Goal: Task Accomplishment & Management: Use online tool/utility

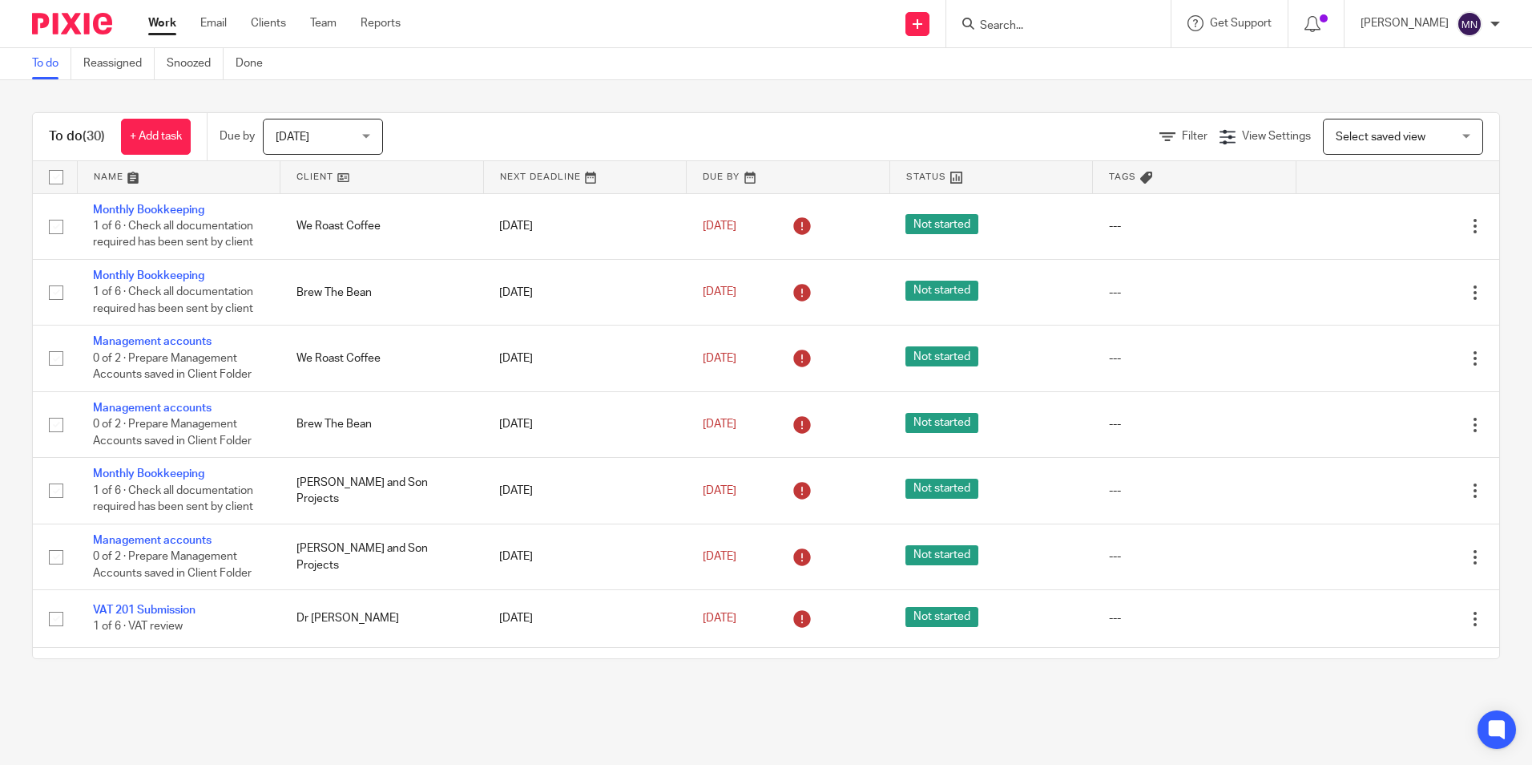
click at [164, 21] on link "Work" at bounding box center [162, 23] width 28 height 16
click at [1008, 30] on input "Search" at bounding box center [1051, 26] width 144 height 14
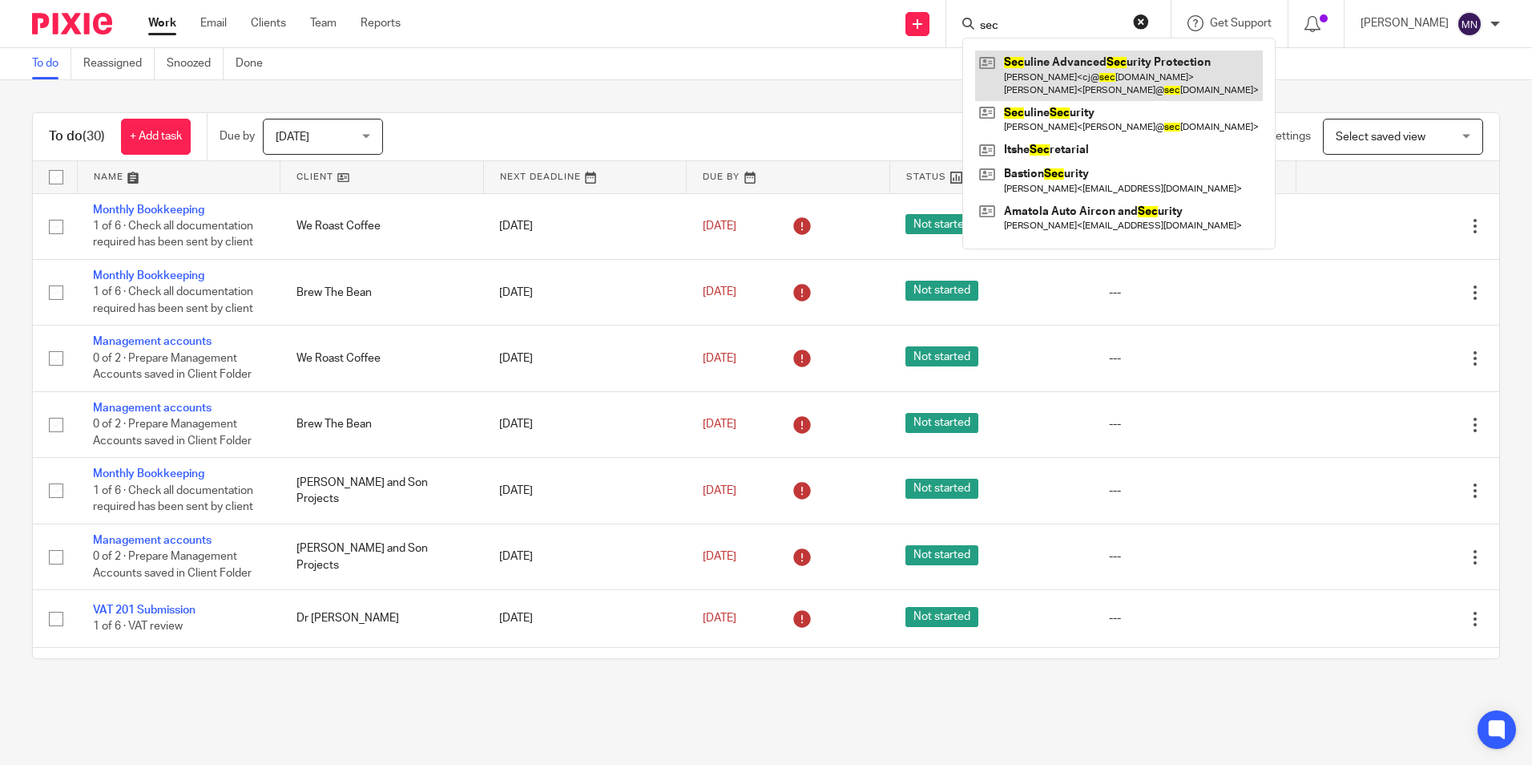
type input "sec"
click at [1045, 71] on link at bounding box center [1119, 75] width 288 height 50
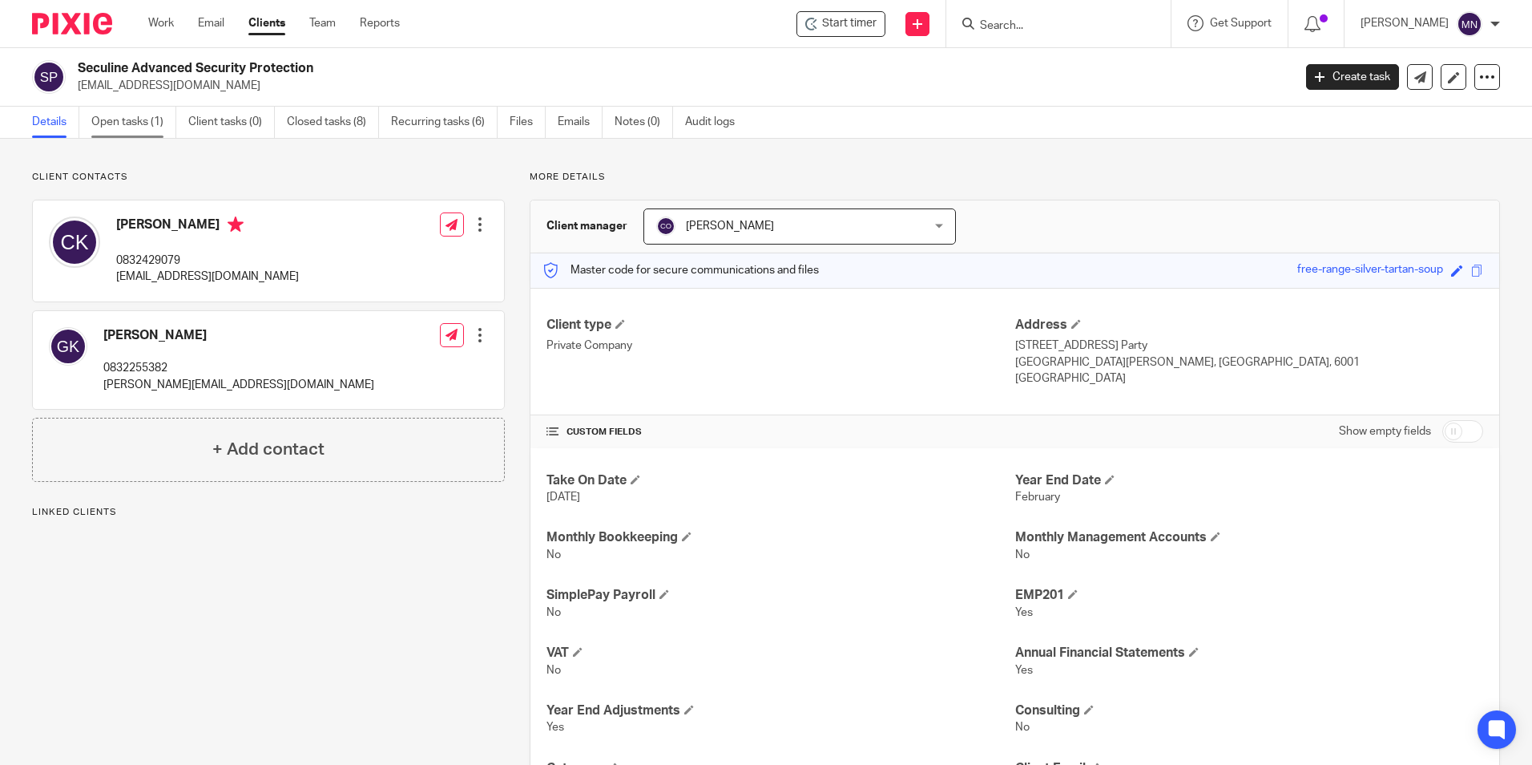
click at [153, 117] on link "Open tasks (1)" at bounding box center [133, 122] width 85 height 31
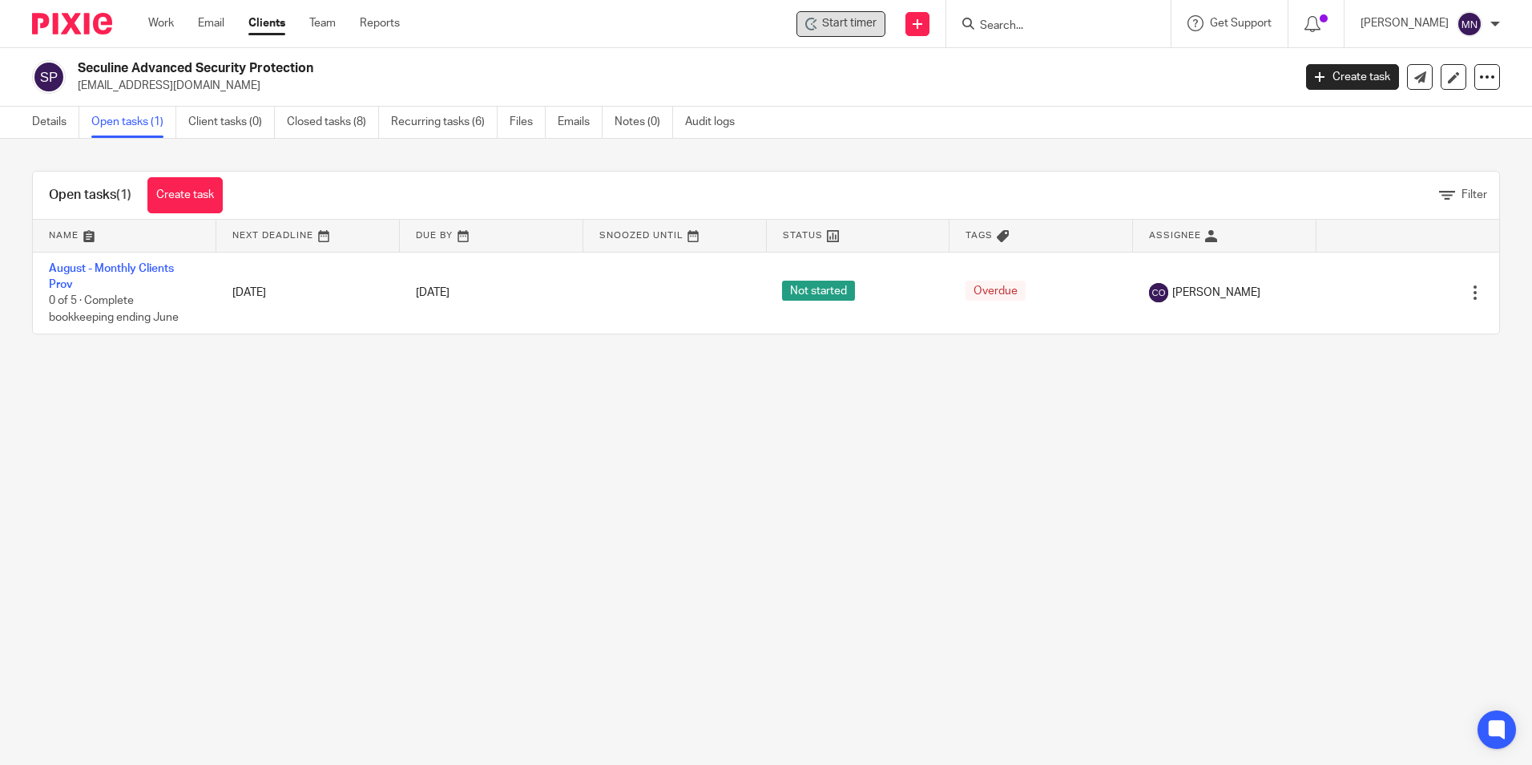
click at [842, 19] on span "Start timer" at bounding box center [849, 23] width 55 height 17
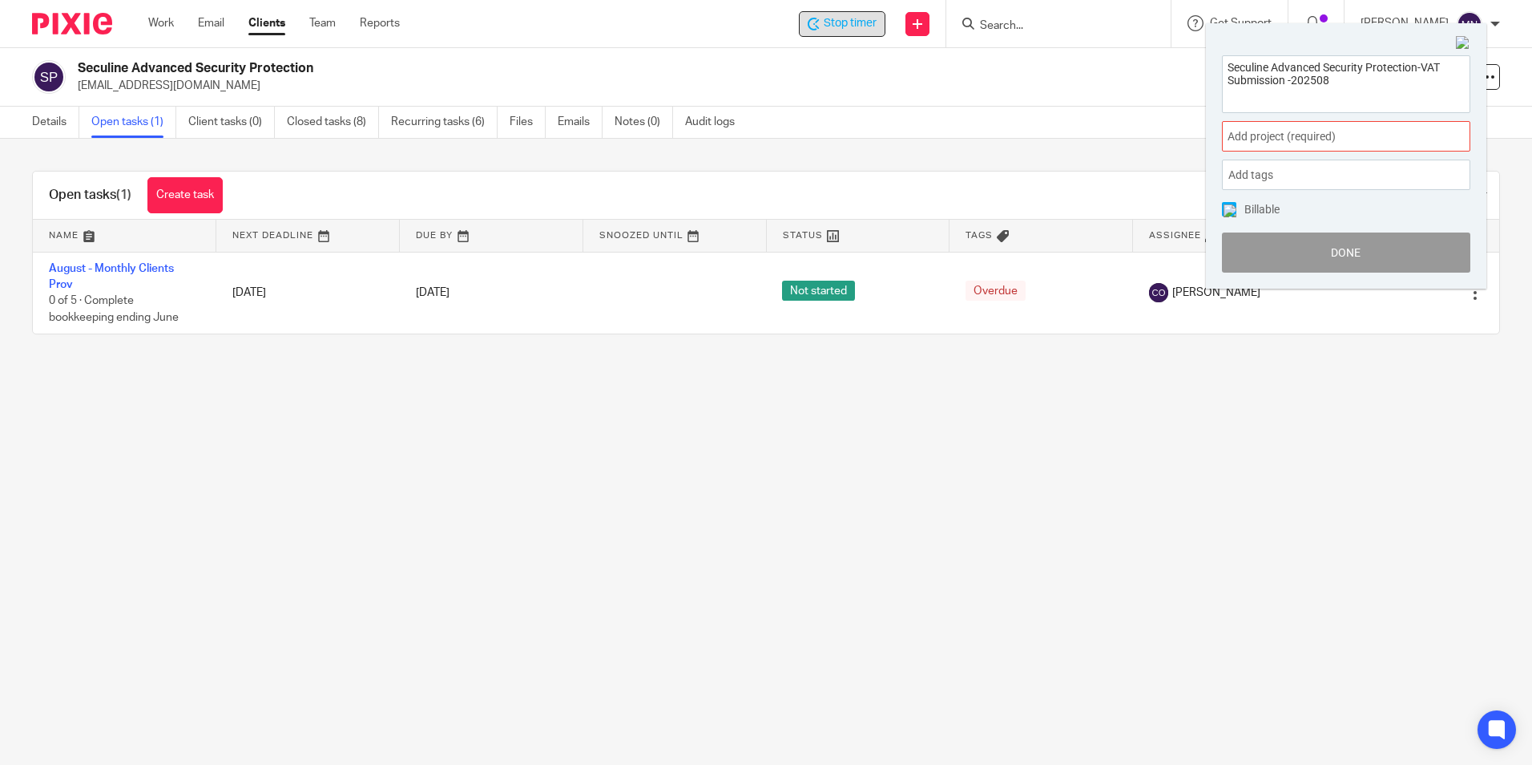
type textarea "Seculine Advanced Security Protection-VAT Submission -202508"
click at [1359, 137] on span "Add project (required) :" at bounding box center [1329, 136] width 202 height 17
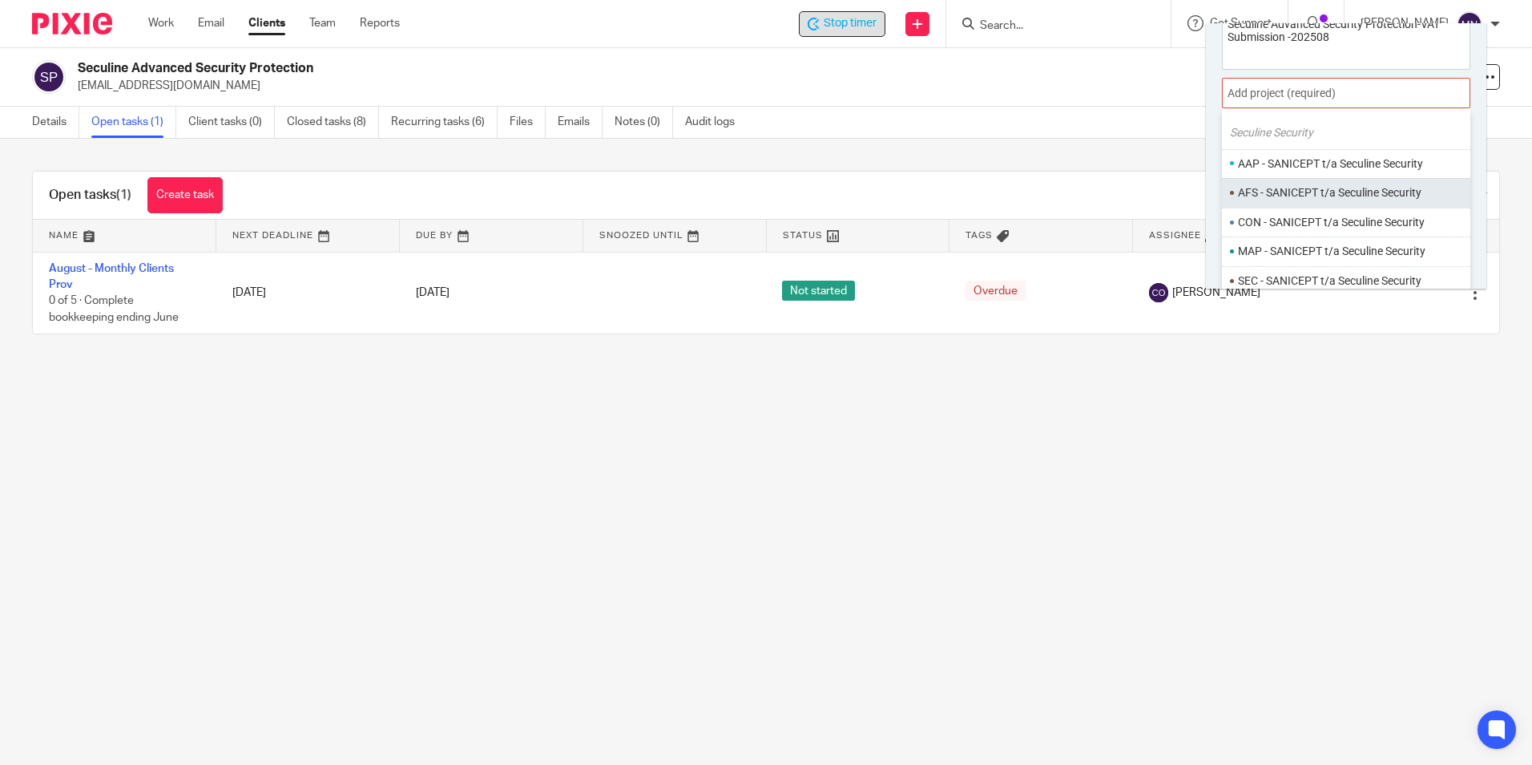
scroll to position [79, 0]
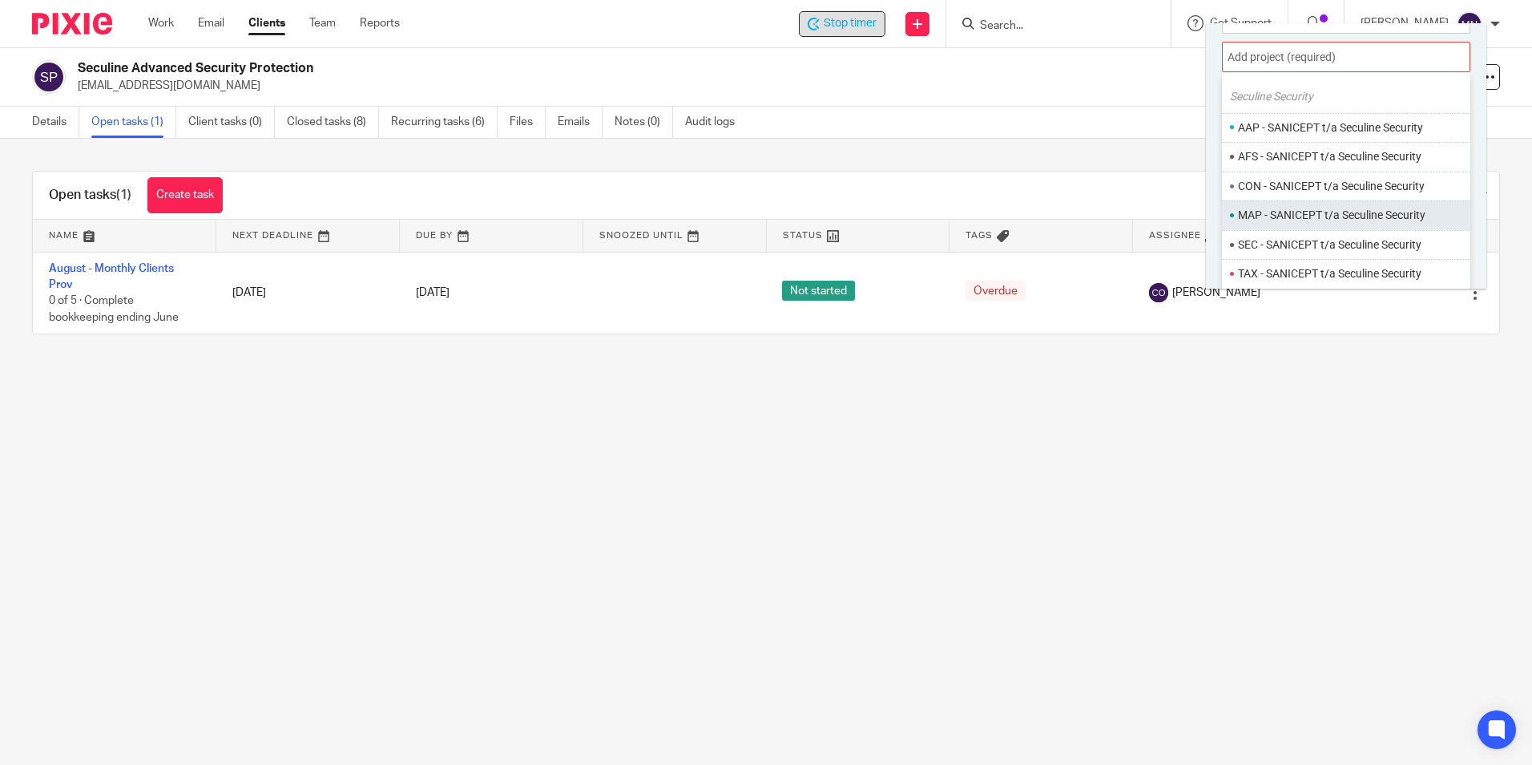
type input "secul"
click at [1334, 216] on li "MAP - SANICEPT t/a Seculine Security" at bounding box center [1352, 215] width 228 height 17
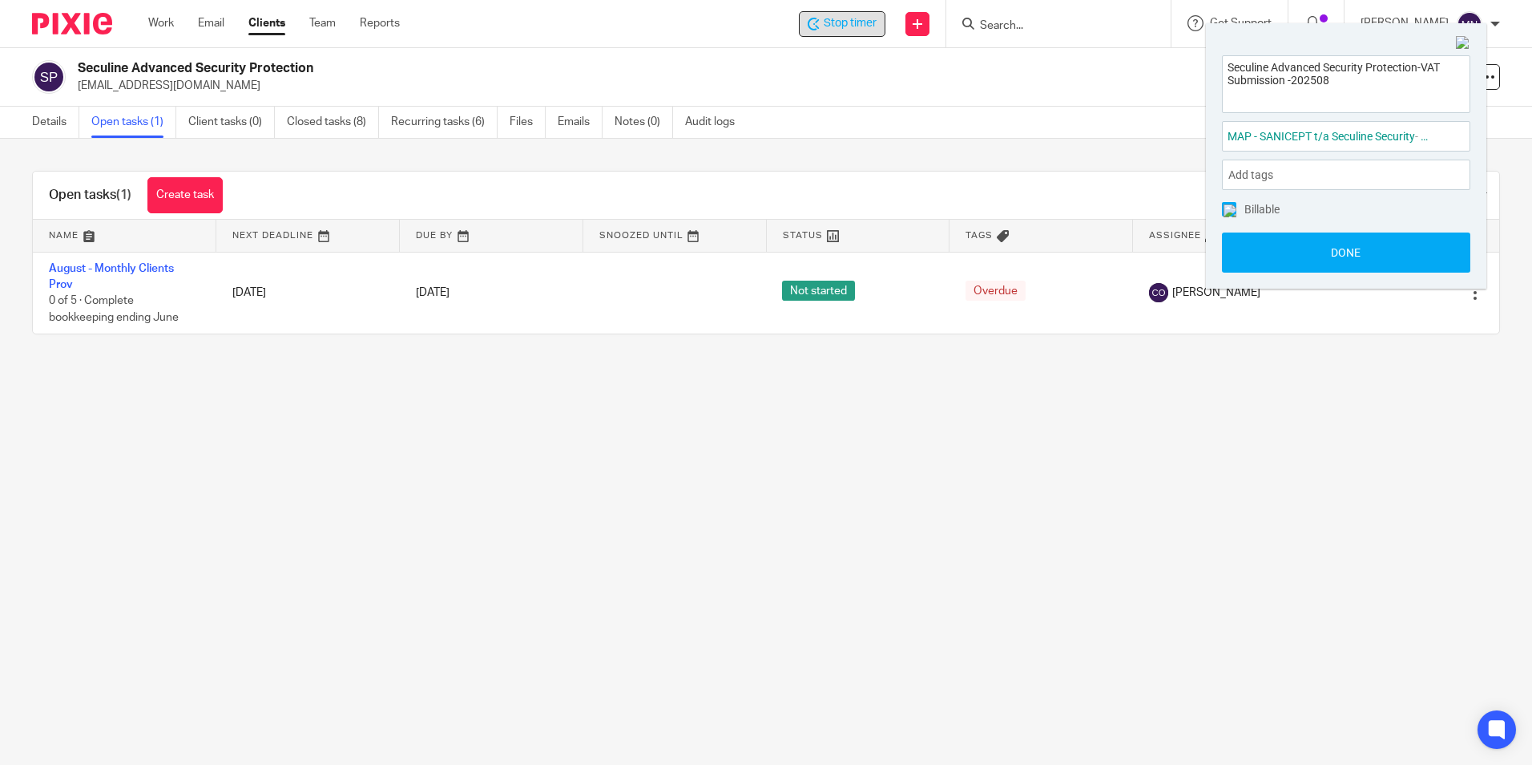
scroll to position [0, 0]
click at [1339, 245] on button "Done" at bounding box center [1346, 252] width 248 height 40
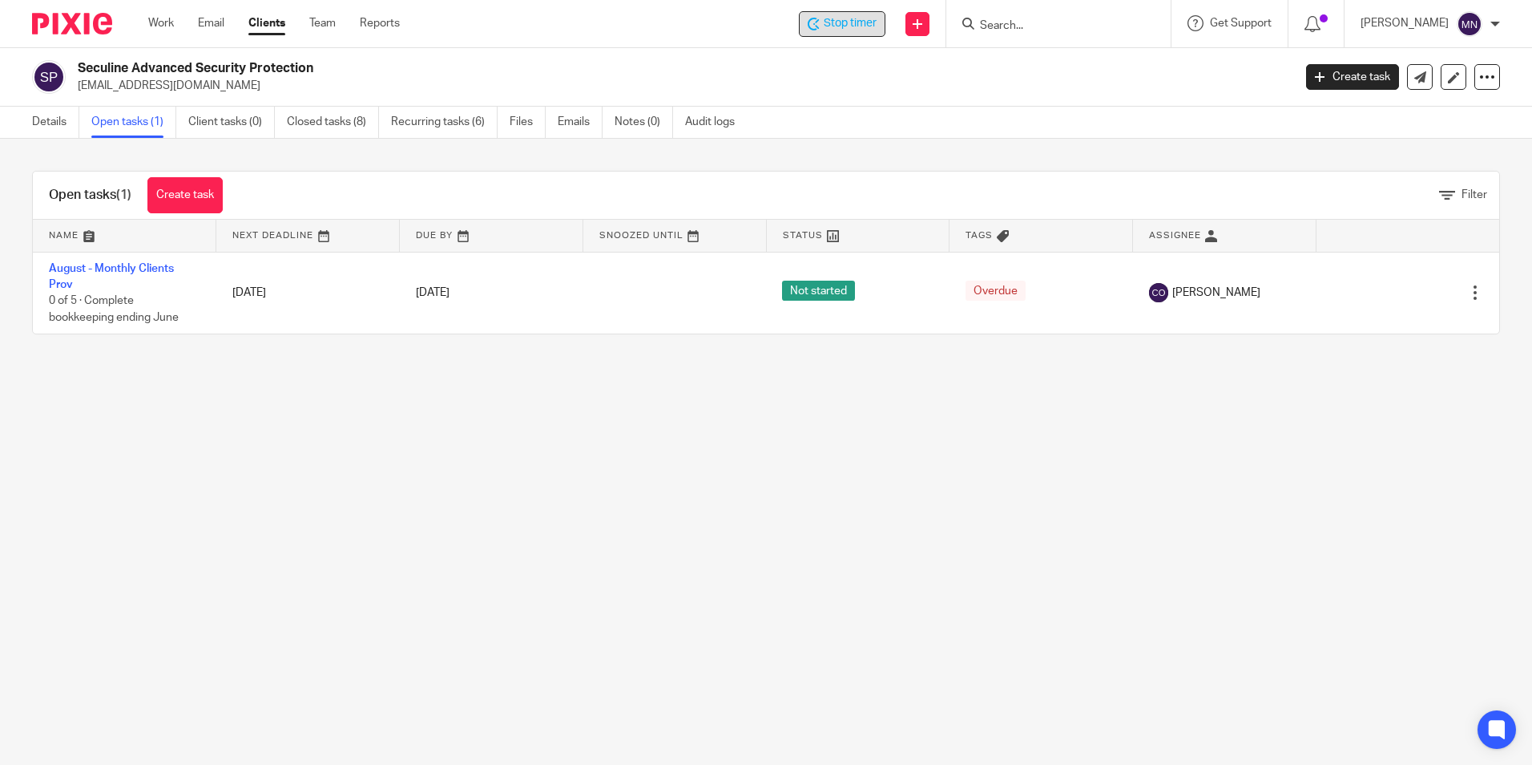
click at [1014, 30] on input "Search" at bounding box center [1051, 26] width 144 height 14
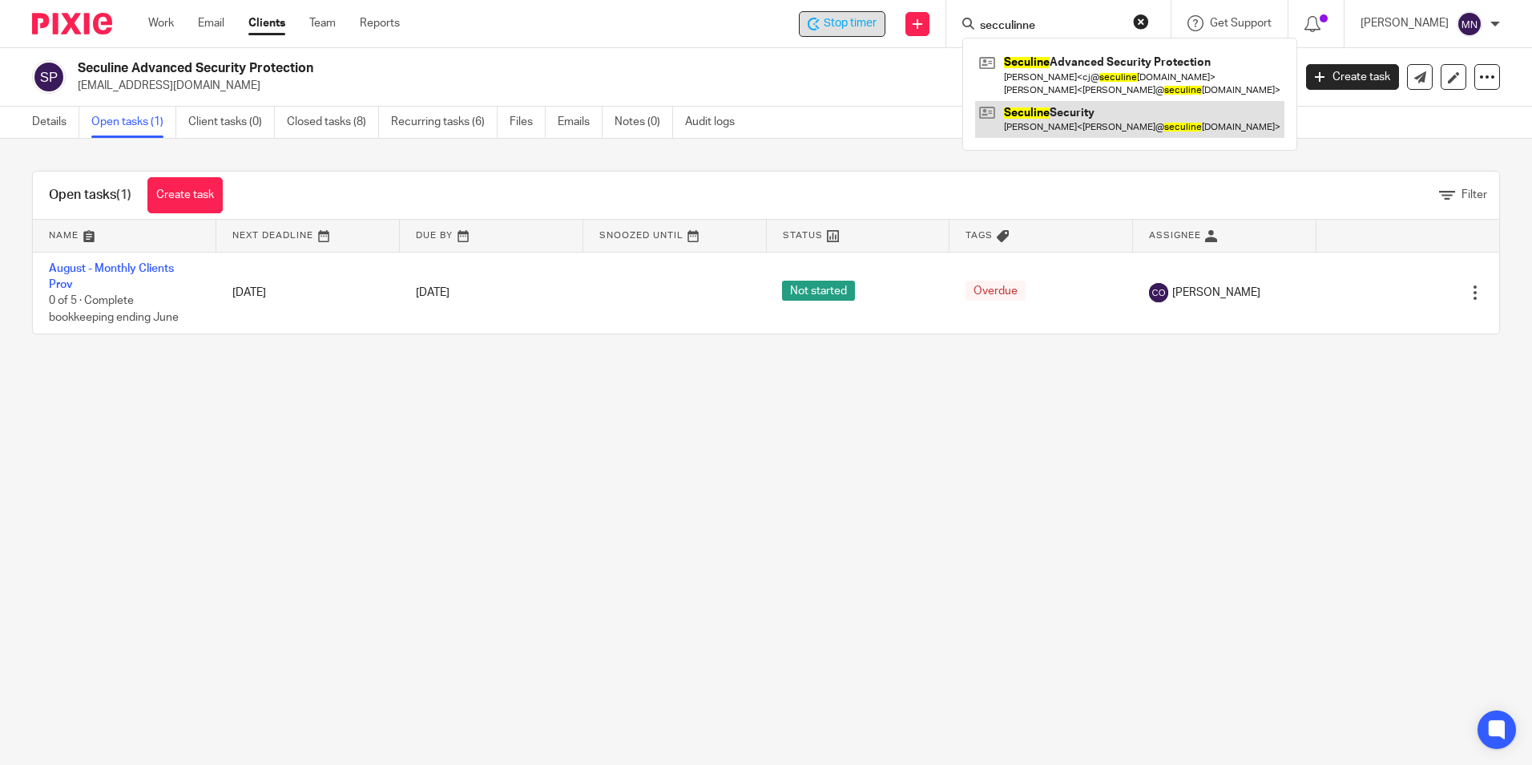
type input "secculinne"
click at [1068, 107] on link at bounding box center [1129, 119] width 309 height 37
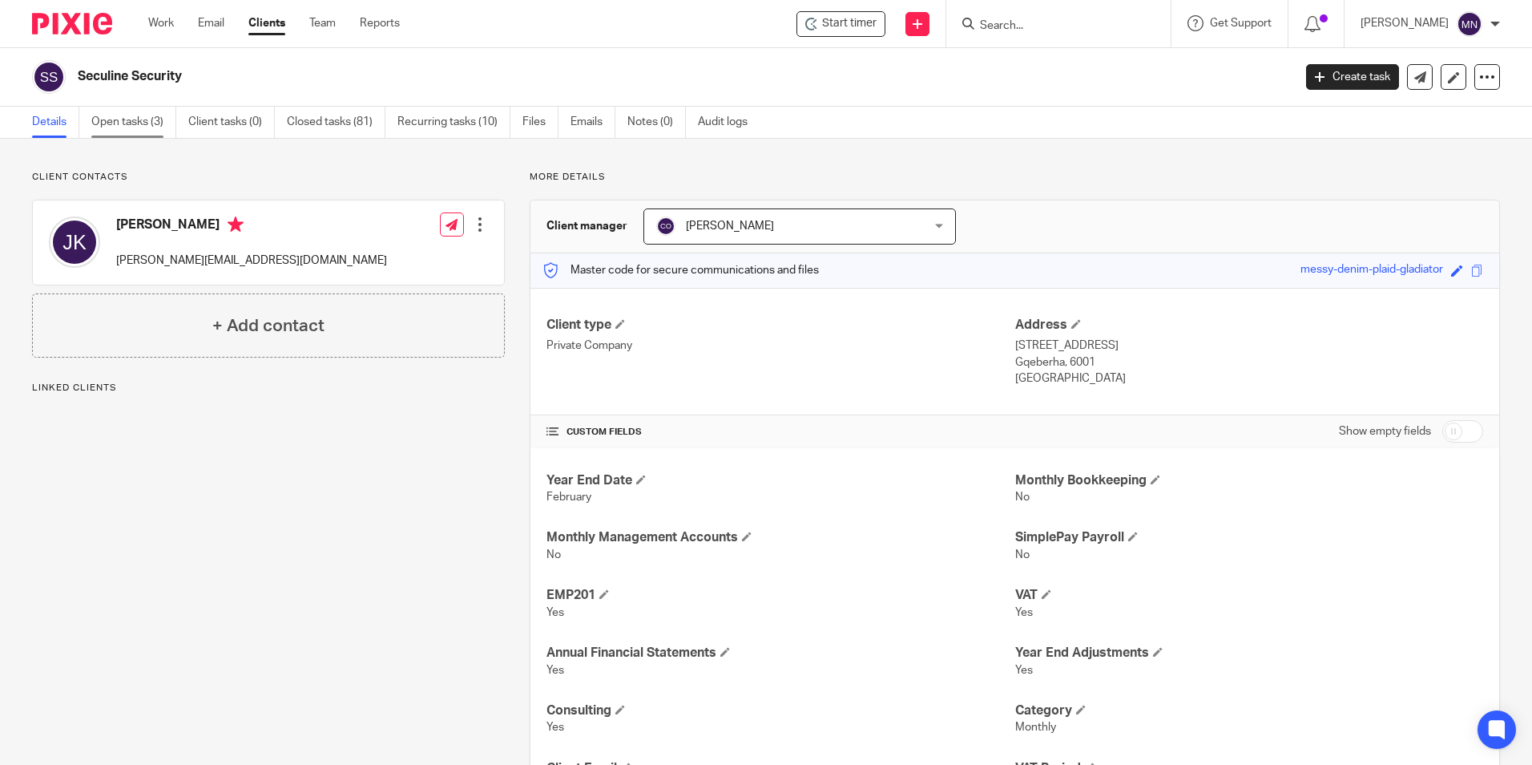
click at [115, 127] on link "Open tasks (3)" at bounding box center [133, 122] width 85 height 31
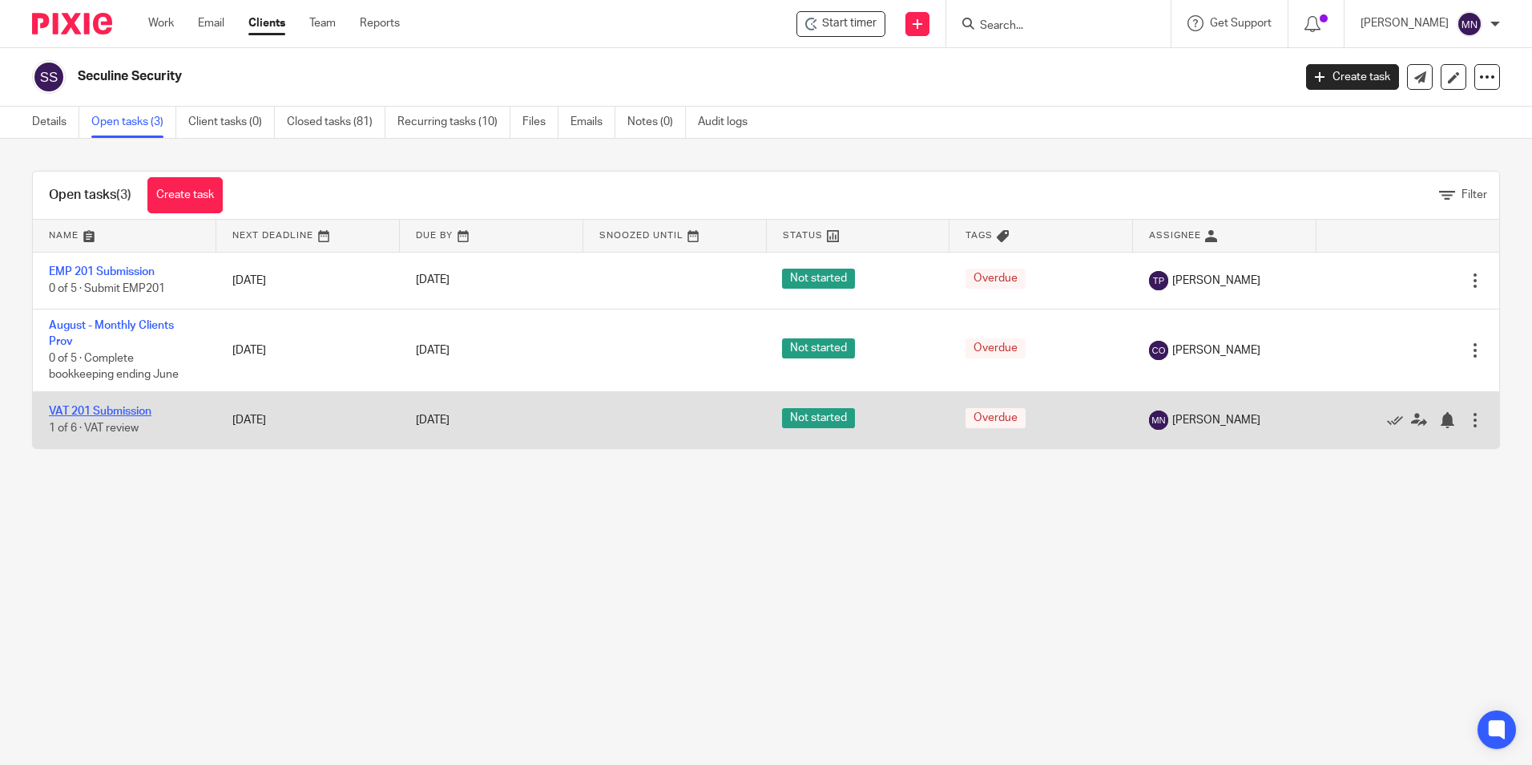
click at [106, 407] on link "VAT 201 Submission" at bounding box center [100, 411] width 103 height 11
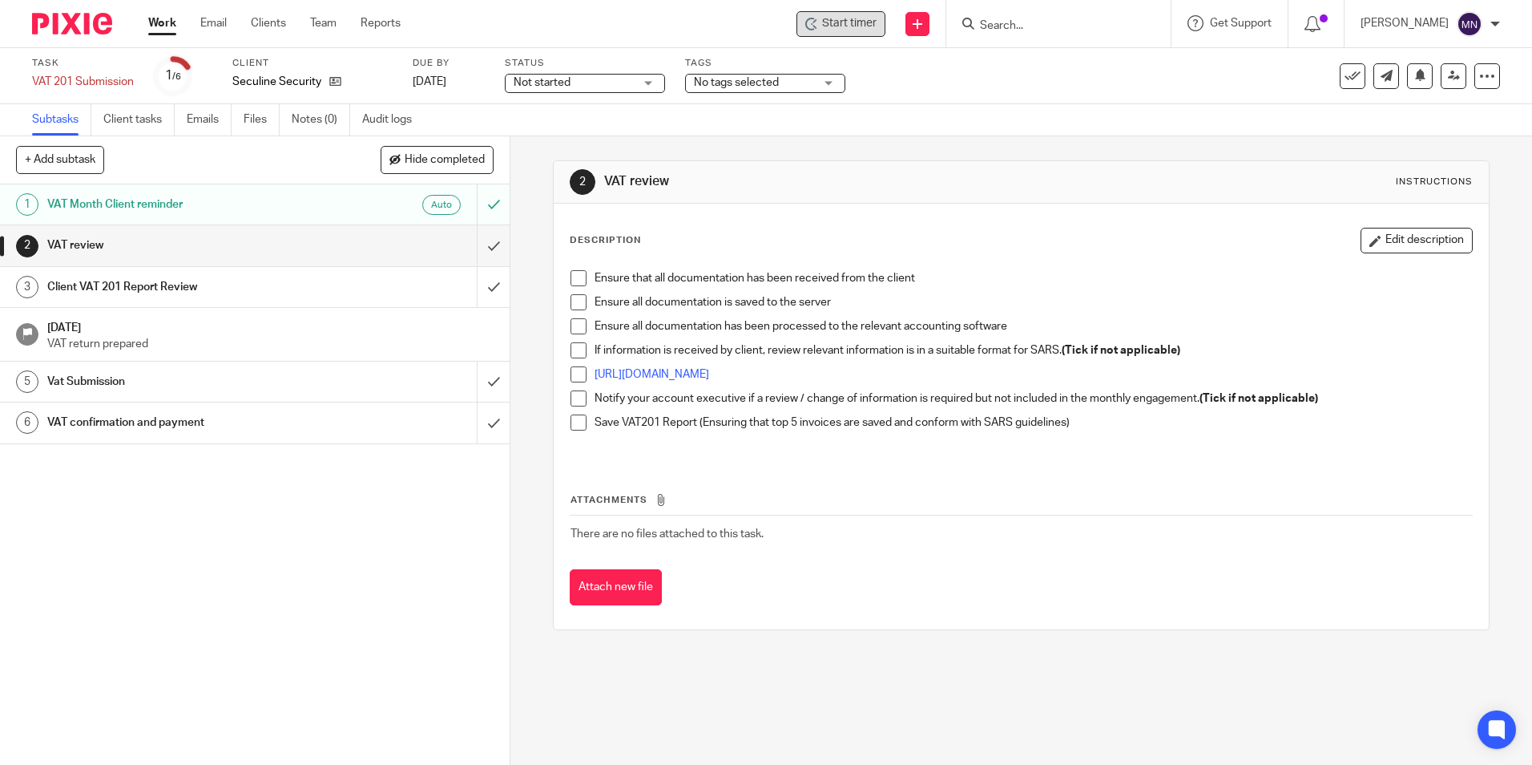
click at [822, 26] on span "Start timer" at bounding box center [849, 23] width 55 height 17
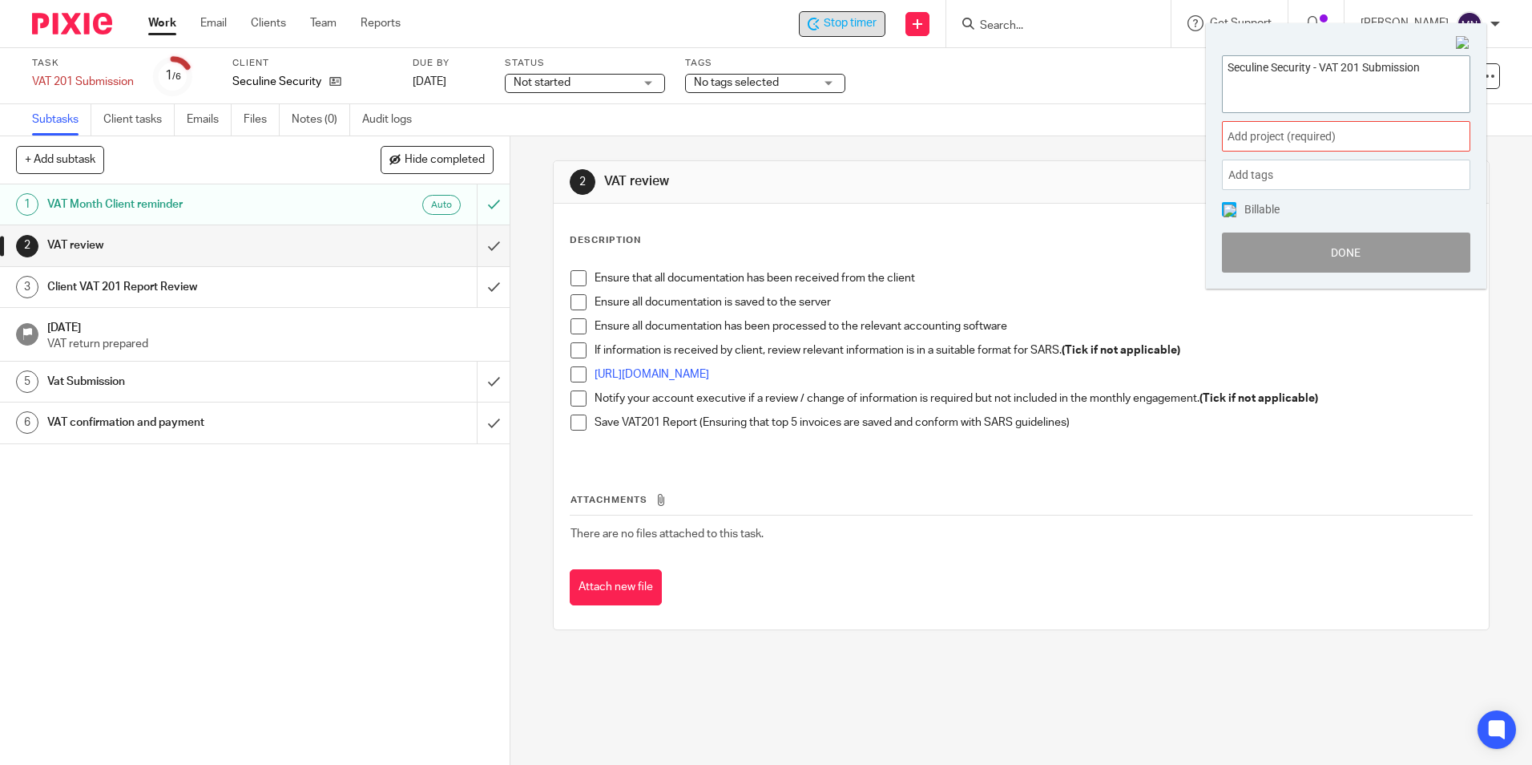
paste textarea "VAT Submission -202508"
type textarea "Seculine Security - VAT 201 Submission-VAT Submission -202508"
click at [1341, 128] on span "Add project (required) :" at bounding box center [1329, 136] width 202 height 17
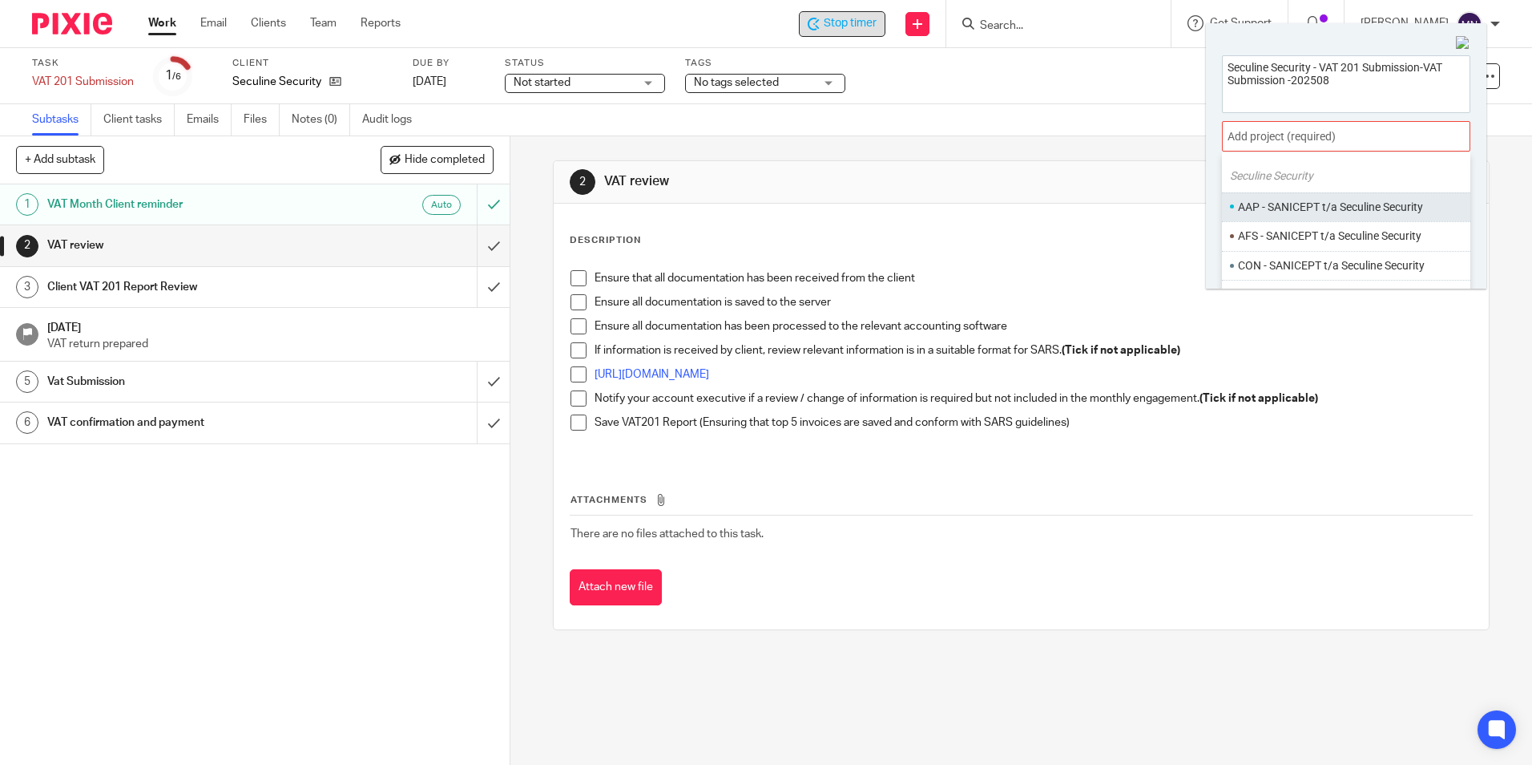
scroll to position [79, 0]
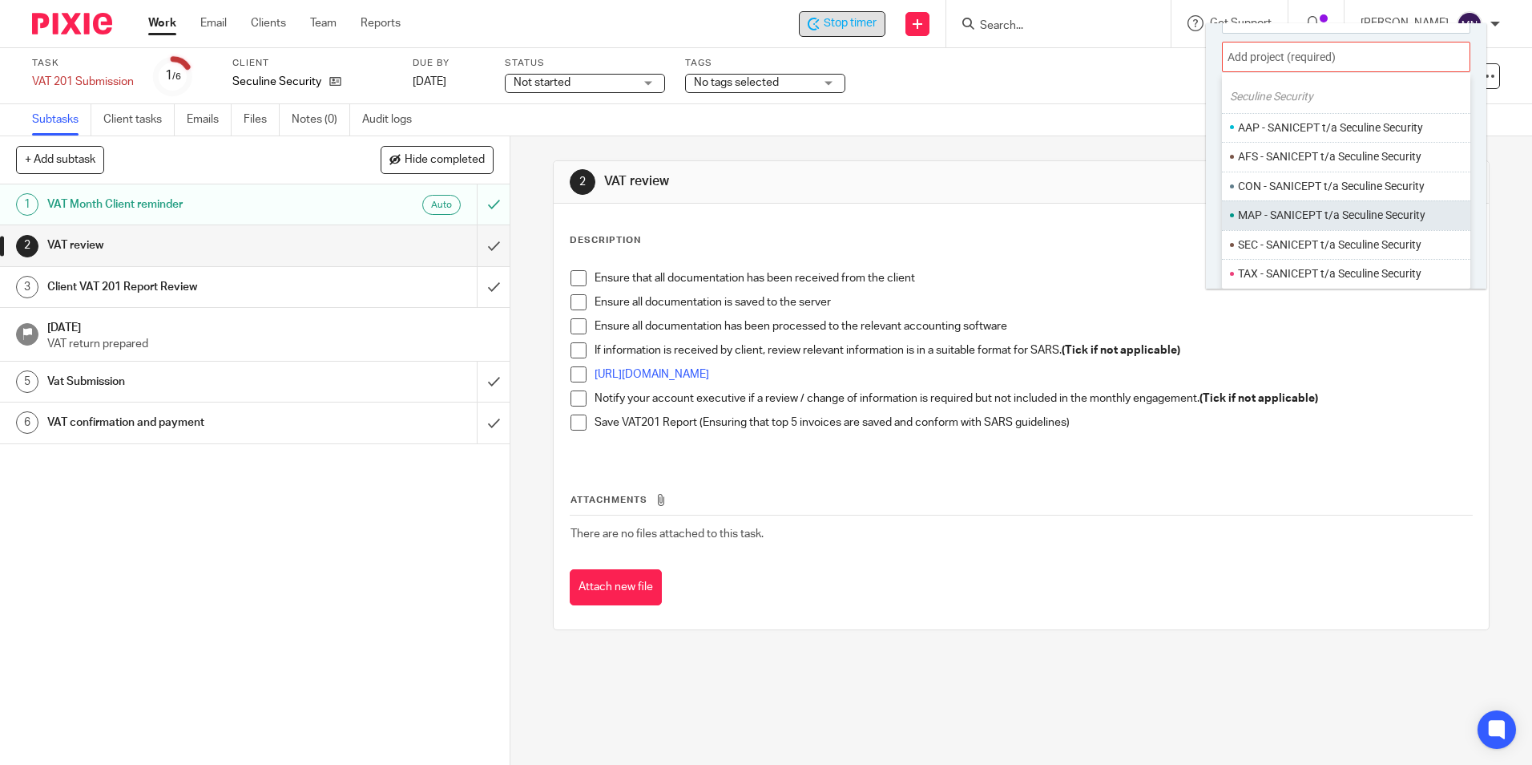
type input "seculine"
click at [1316, 220] on li "MAP - SANICEPT t/a Seculine Security" at bounding box center [1352, 215] width 228 height 17
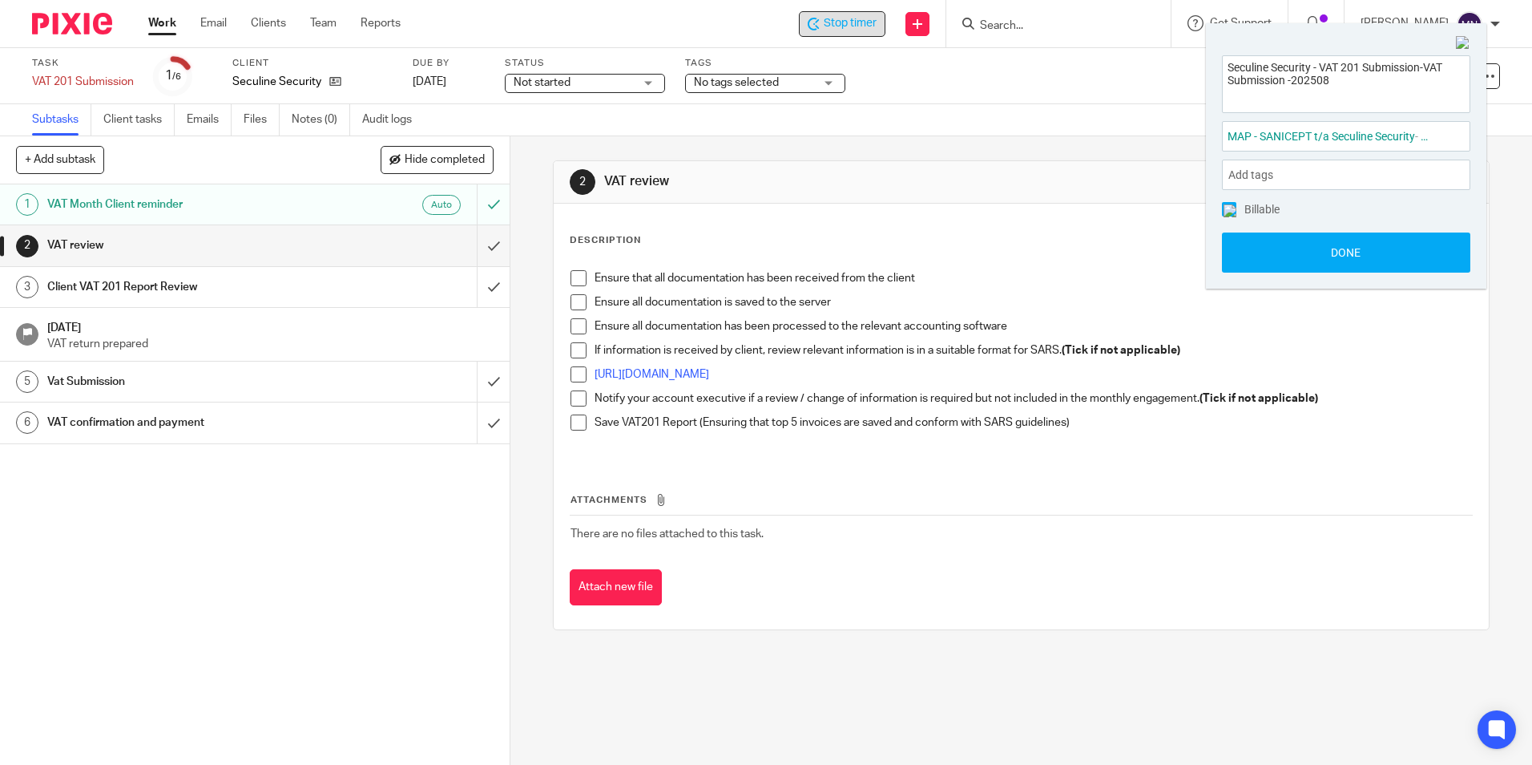
scroll to position [0, 0]
click at [1311, 176] on div "Add tags" at bounding box center [1346, 174] width 248 height 30
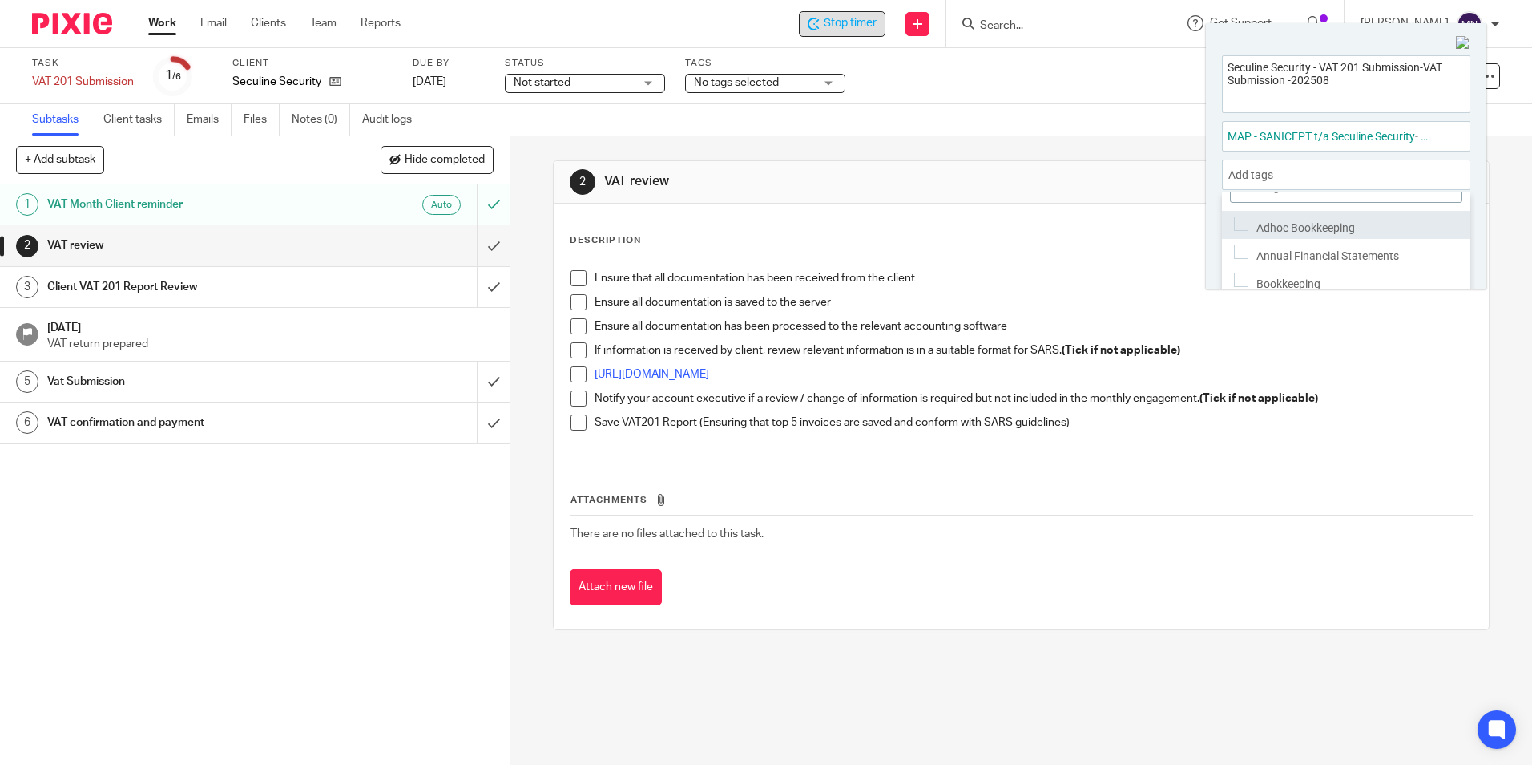
scroll to position [54, 0]
click at [1305, 260] on div "Bookkeeping" at bounding box center [1346, 256] width 248 height 28
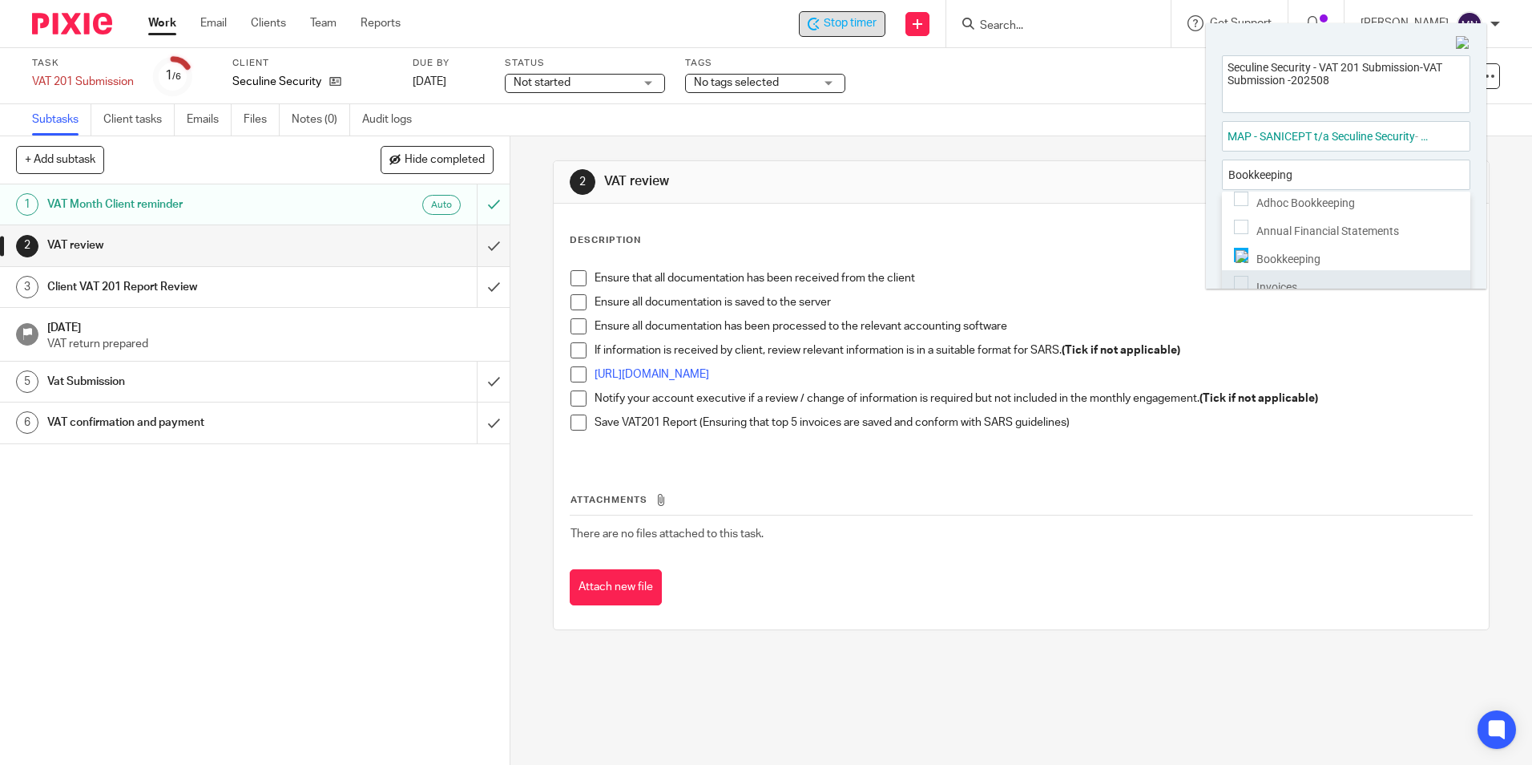
click at [1307, 270] on div "Invoices" at bounding box center [1346, 284] width 248 height 28
click at [1362, 169] on div "Add tags Bookkeeping , Invoices" at bounding box center [1346, 174] width 248 height 30
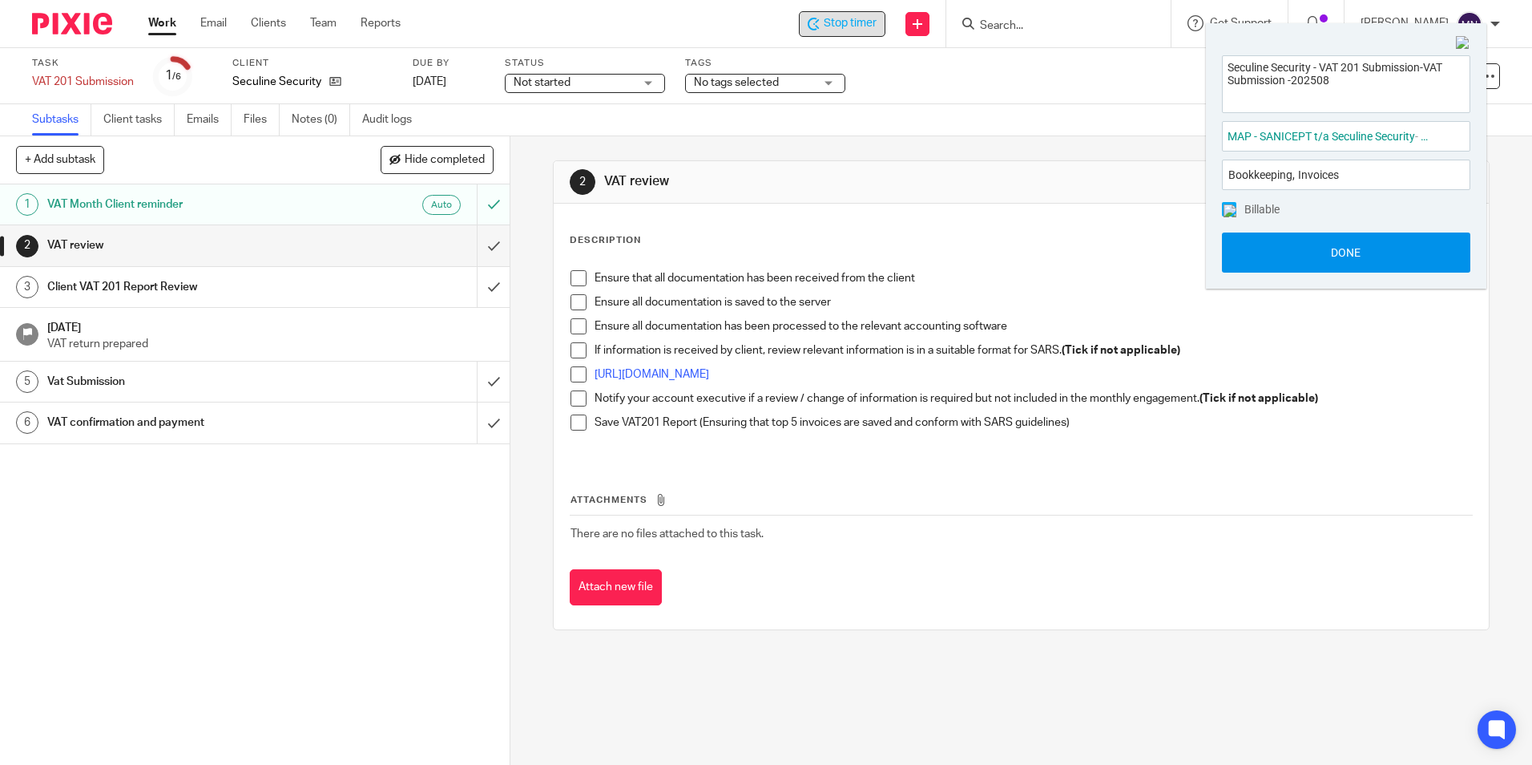
click at [1361, 249] on button "Done" at bounding box center [1346, 252] width 248 height 40
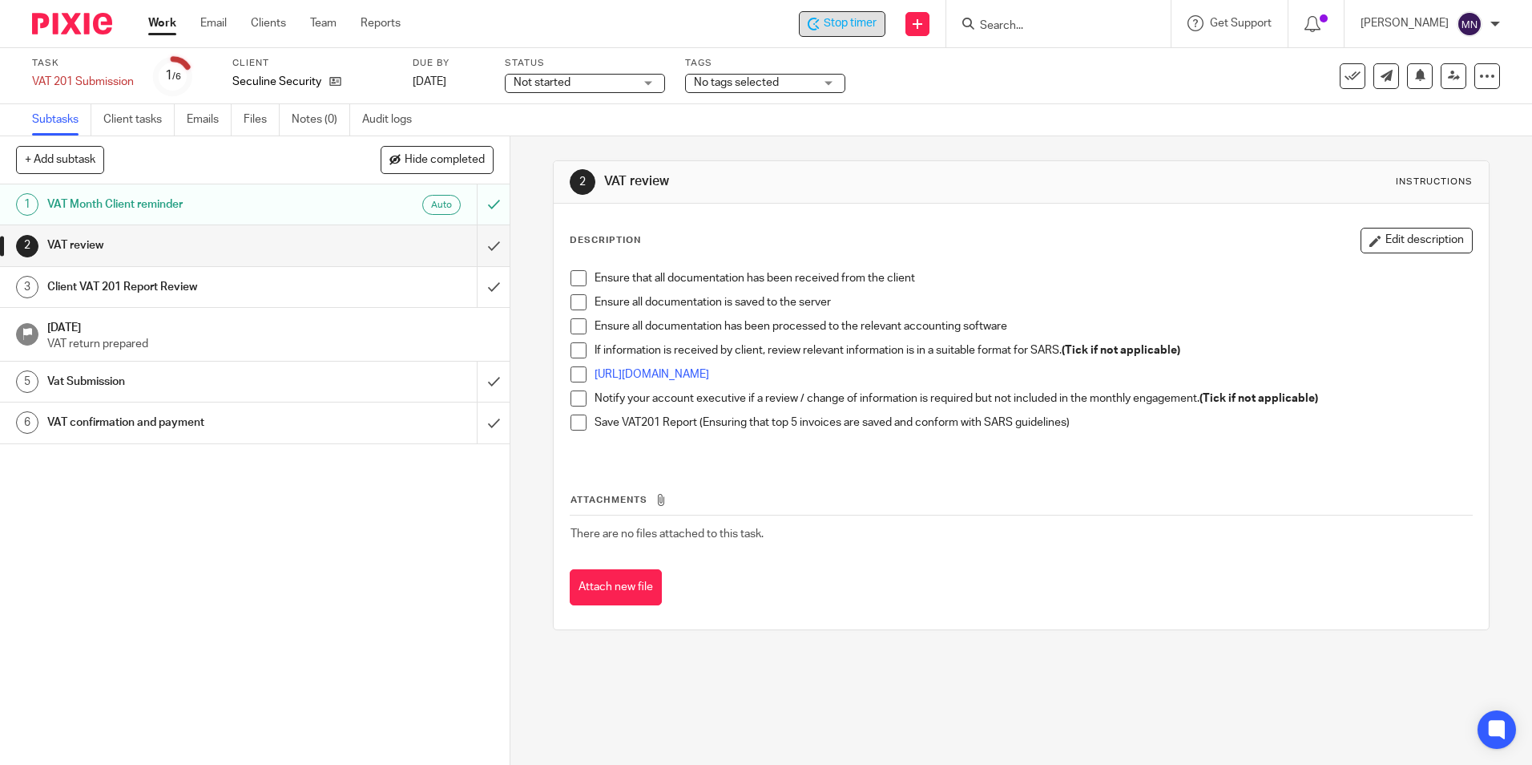
click at [572, 277] on span at bounding box center [579, 278] width 16 height 16
click at [574, 301] on span at bounding box center [579, 302] width 16 height 16
click at [573, 324] on span at bounding box center [579, 326] width 16 height 16
click at [575, 343] on span at bounding box center [579, 350] width 16 height 16
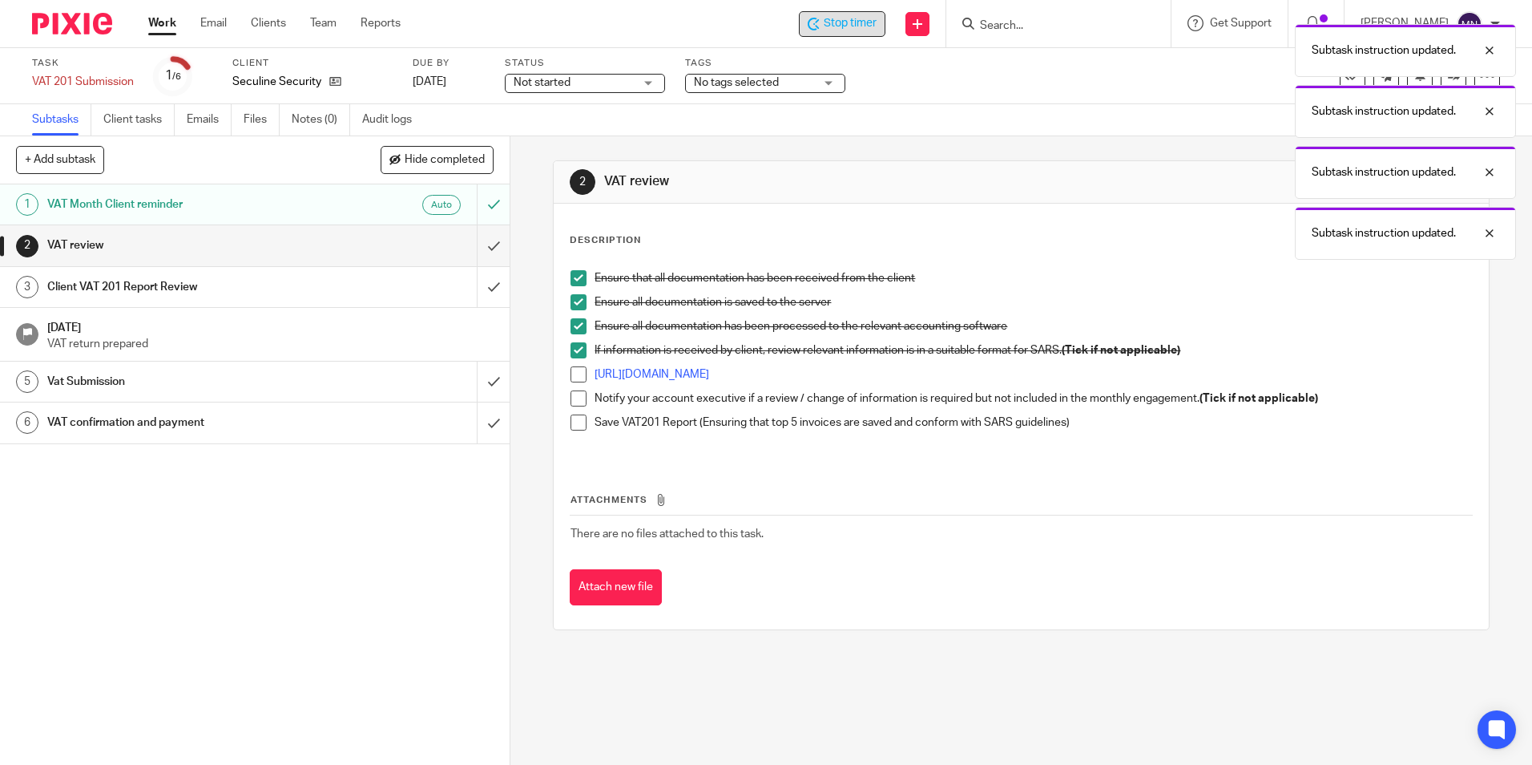
drag, startPoint x: 576, startPoint y: 373, endPoint x: 577, endPoint y: 394, distance: 20.9
click at [576, 374] on span at bounding box center [579, 374] width 16 height 16
drag, startPoint x: 577, startPoint y: 394, endPoint x: 575, endPoint y: 406, distance: 12.3
click at [577, 394] on span at bounding box center [579, 398] width 16 height 16
click at [573, 422] on span at bounding box center [579, 422] width 16 height 16
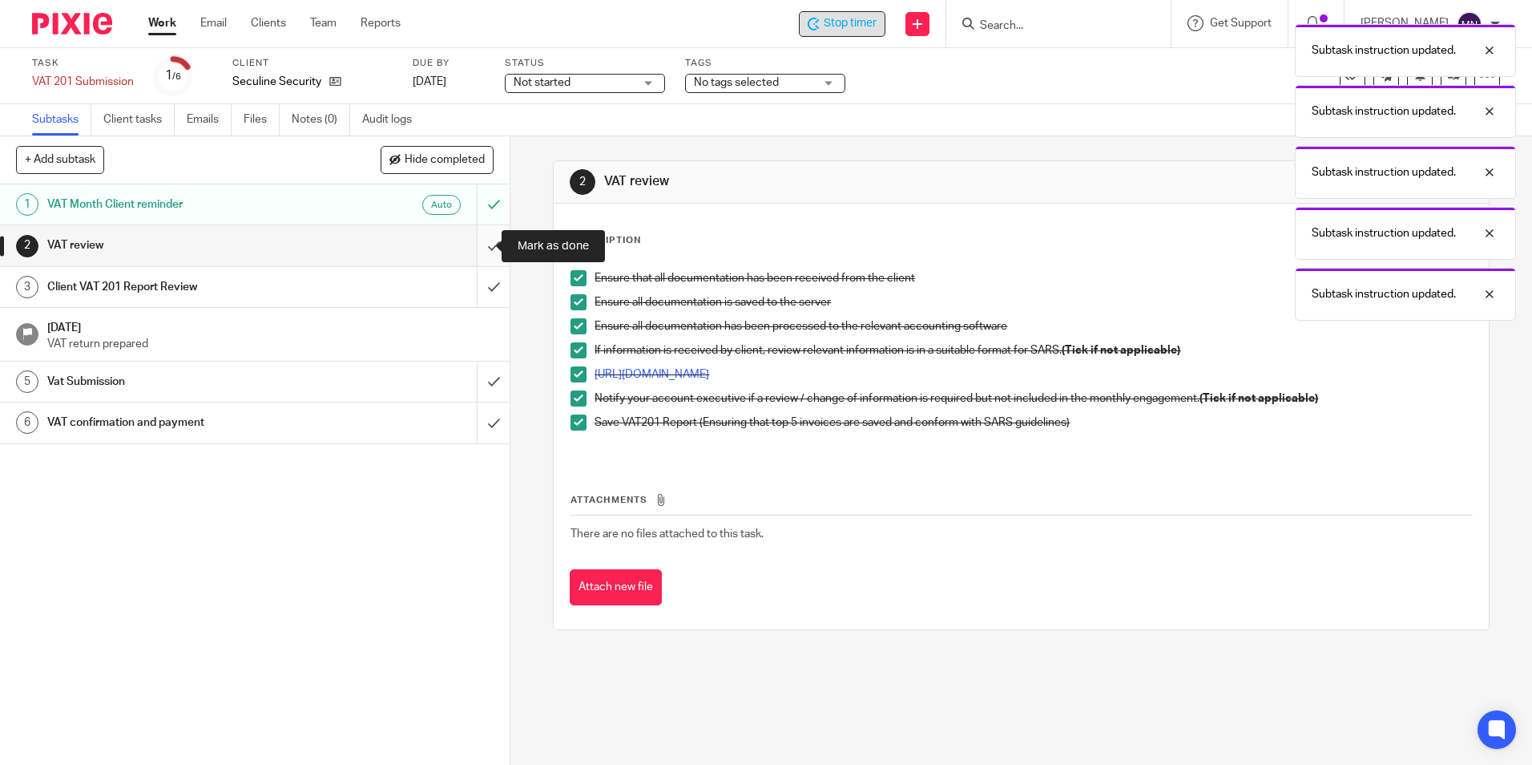
click at [482, 252] on input "submit" at bounding box center [255, 245] width 510 height 40
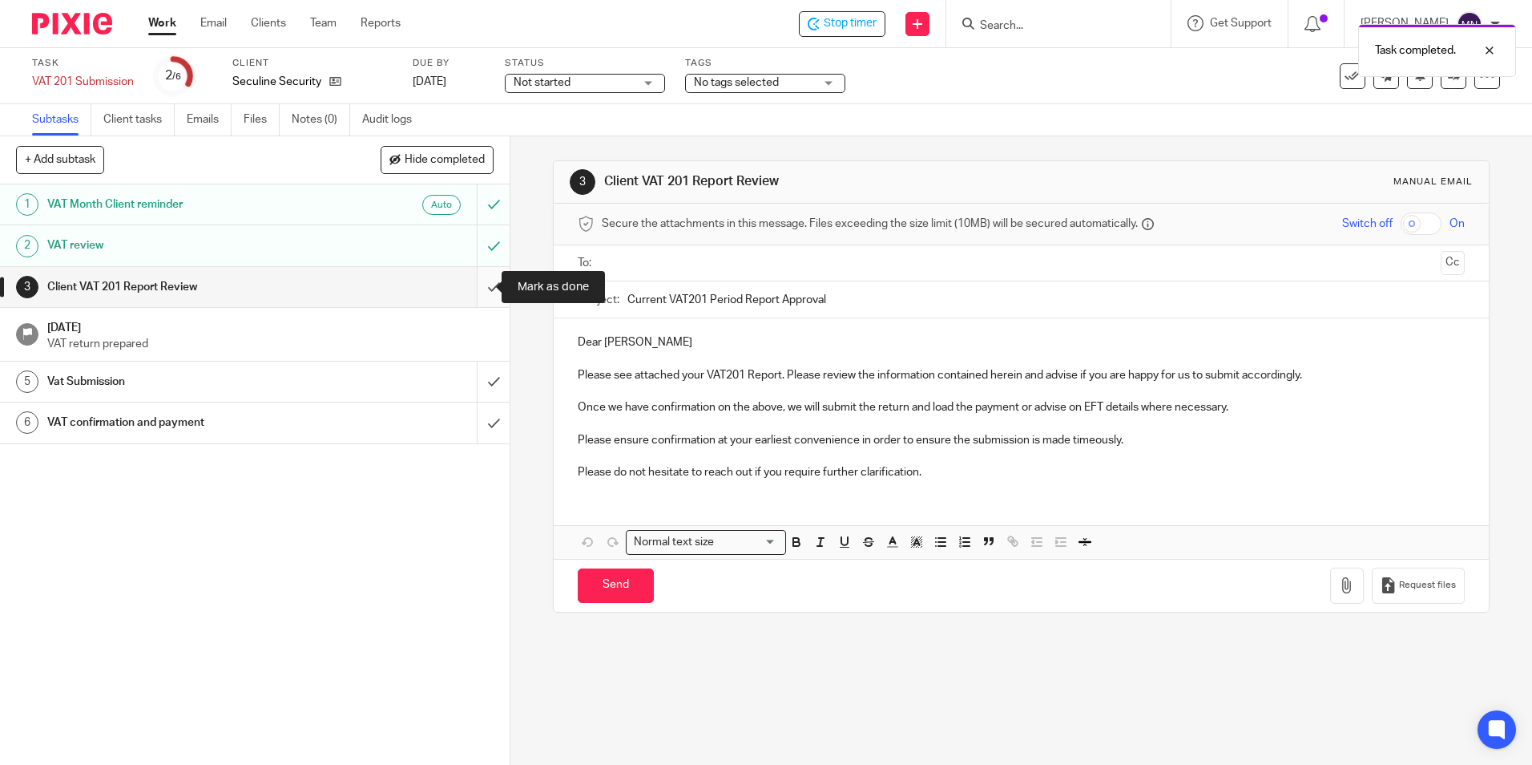
click at [484, 276] on input "submit" at bounding box center [255, 287] width 510 height 40
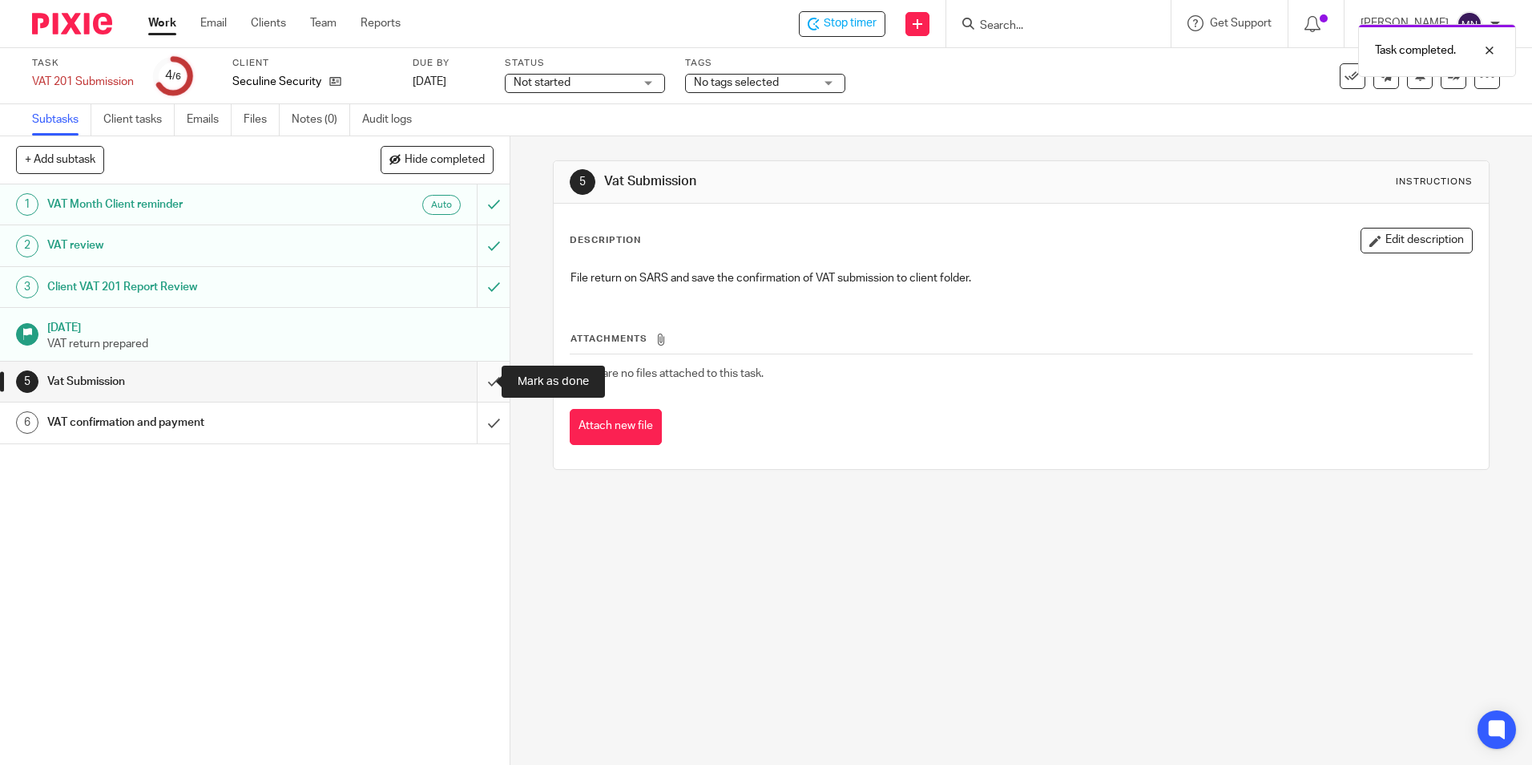
click at [476, 382] on input "submit" at bounding box center [255, 381] width 510 height 40
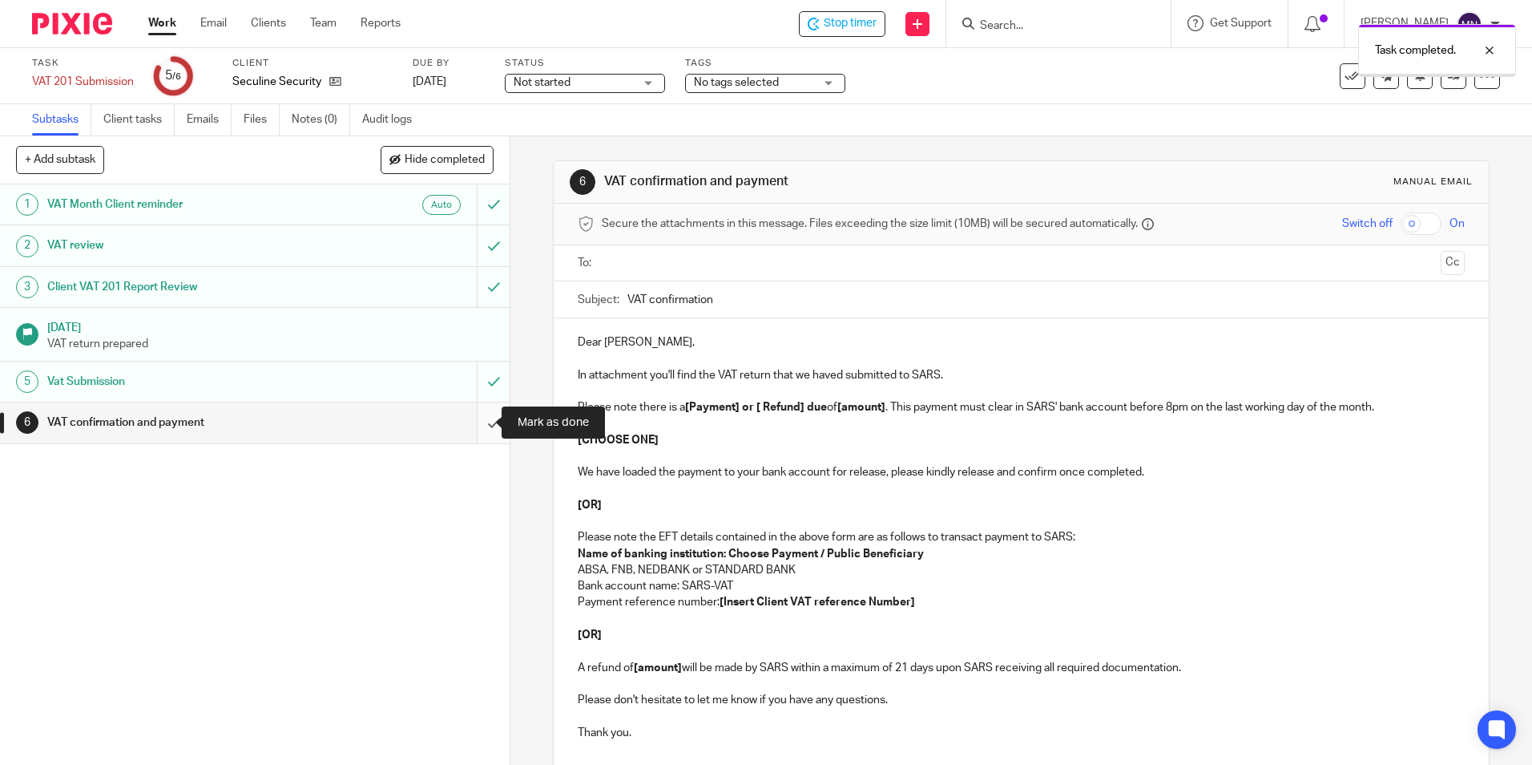
click at [485, 426] on input "submit" at bounding box center [255, 422] width 510 height 40
